Goal: Information Seeking & Learning: Learn about a topic

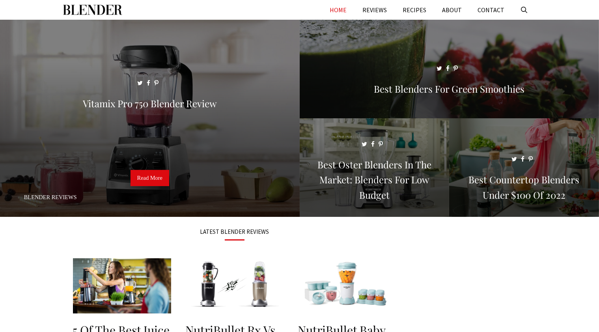
click at [205, 11] on div "Menu HOME REVIEWS RECIPES ABOUT CONTACT" at bounding box center [300, 10] width 474 height 20
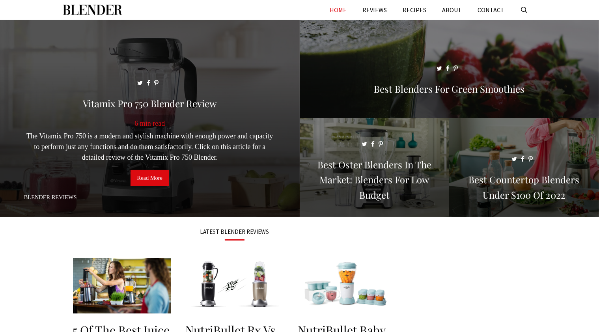
click at [155, 180] on link "Read More" at bounding box center [150, 178] width 39 height 17
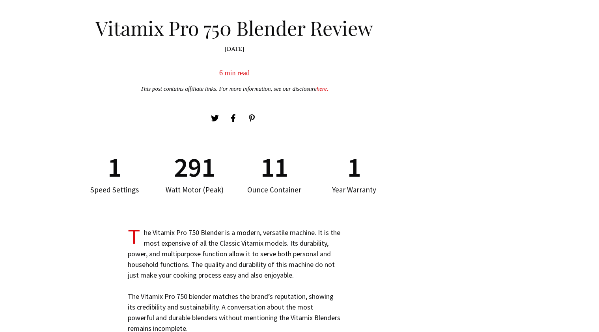
scroll to position [339, 0]
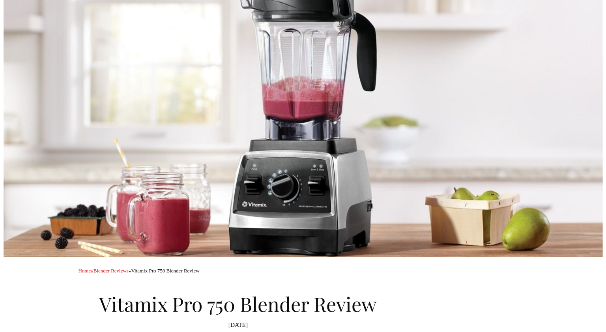
scroll to position [0, 0]
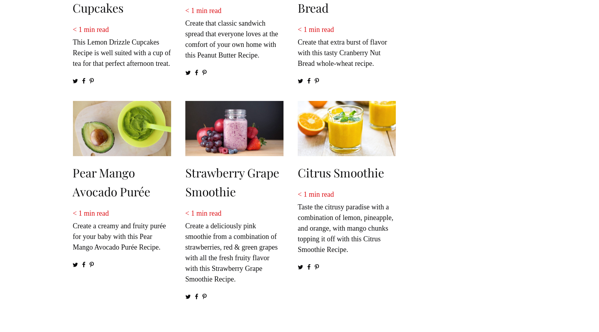
scroll to position [142, 0]
